Goal: Navigation & Orientation: Understand site structure

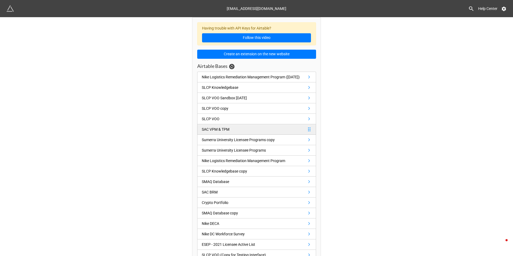
scroll to position [15, 0]
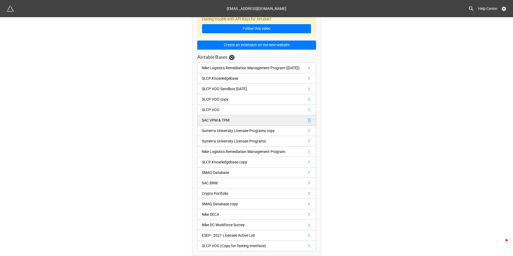
click at [231, 120] on link "SAC VPM & TPM" at bounding box center [256, 120] width 119 height 10
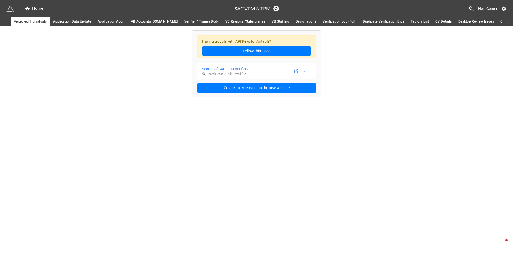
click at [500, 22] on span "Countries" at bounding box center [507, 22] width 15 height 6
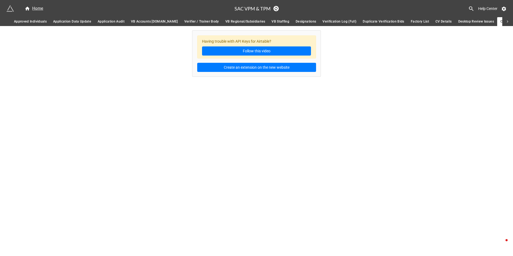
scroll to position [0, 2]
click at [507, 22] on icon at bounding box center [507, 21] width 5 height 5
click at [507, 21] on icon at bounding box center [507, 21] width 1 height 2
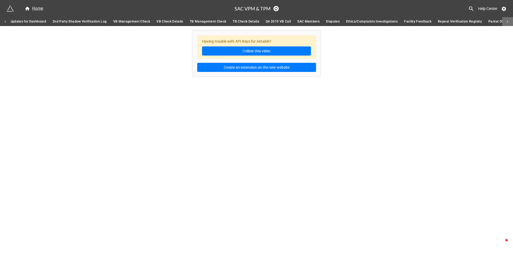
click at [507, 21] on icon at bounding box center [507, 21] width 1 height 2
click at [507, 21] on icon at bounding box center [507, 21] width 5 height 5
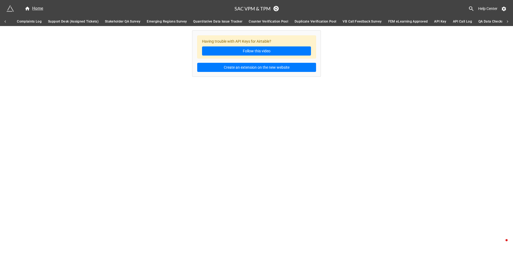
scroll to position [0, 2458]
click at [507, 21] on icon at bounding box center [507, 21] width 1 height 2
click at [486, 21] on span "Manufacturer List" at bounding box center [500, 22] width 28 height 6
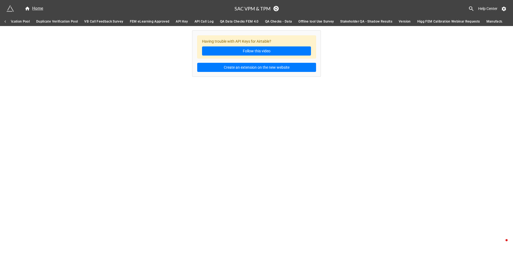
click at [417, 22] on span "Higg FEM Calibration Webinar Requests" at bounding box center [448, 22] width 63 height 6
click at [398, 21] on span "Version" at bounding box center [404, 22] width 12 height 6
click at [340, 20] on span "Stakeholder QA - Shadow Results" at bounding box center [366, 22] width 52 height 6
click at [298, 21] on span "Offline tool Use Survey" at bounding box center [315, 22] width 35 height 6
click at [265, 21] on span "QA Checks - Data" at bounding box center [278, 22] width 27 height 6
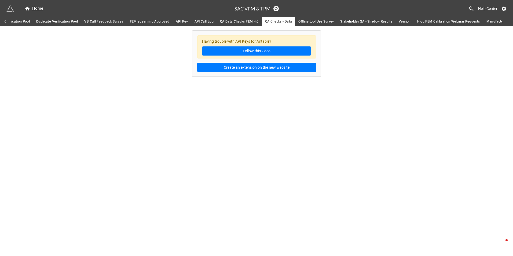
click at [5, 21] on icon at bounding box center [5, 21] width 1 height 2
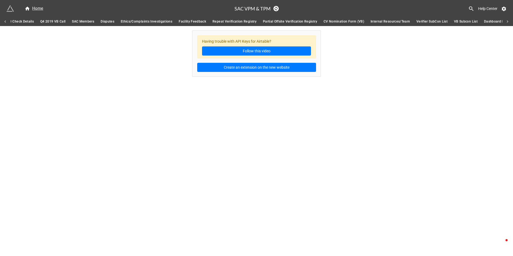
click at [5, 21] on icon at bounding box center [5, 21] width 1 height 2
click at [507, 21] on icon at bounding box center [507, 21] width 5 height 5
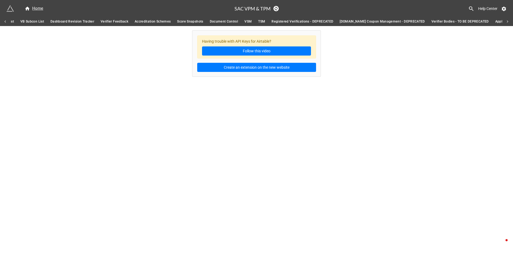
scroll to position [0, 1701]
click at [7, 22] on icon at bounding box center [5, 21] width 5 height 5
click at [4, 21] on icon at bounding box center [5, 21] width 5 height 5
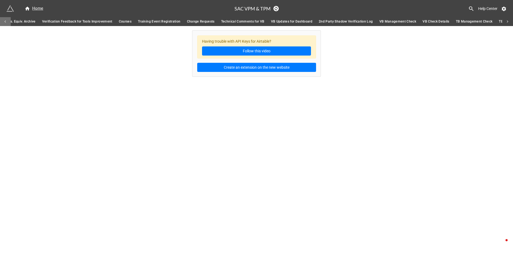
click at [6, 22] on icon at bounding box center [5, 21] width 5 height 5
click at [6, 21] on icon at bounding box center [5, 21] width 5 height 5
click at [506, 22] on icon at bounding box center [507, 21] width 5 height 5
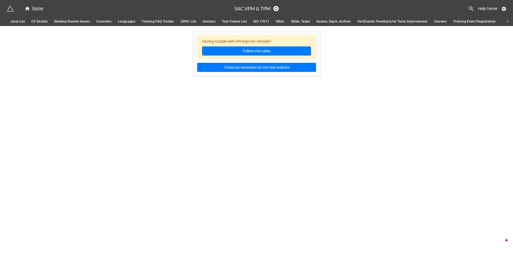
scroll to position [0, 491]
click at [506, 21] on icon at bounding box center [507, 21] width 5 height 5
